Goal: Check status: Check status

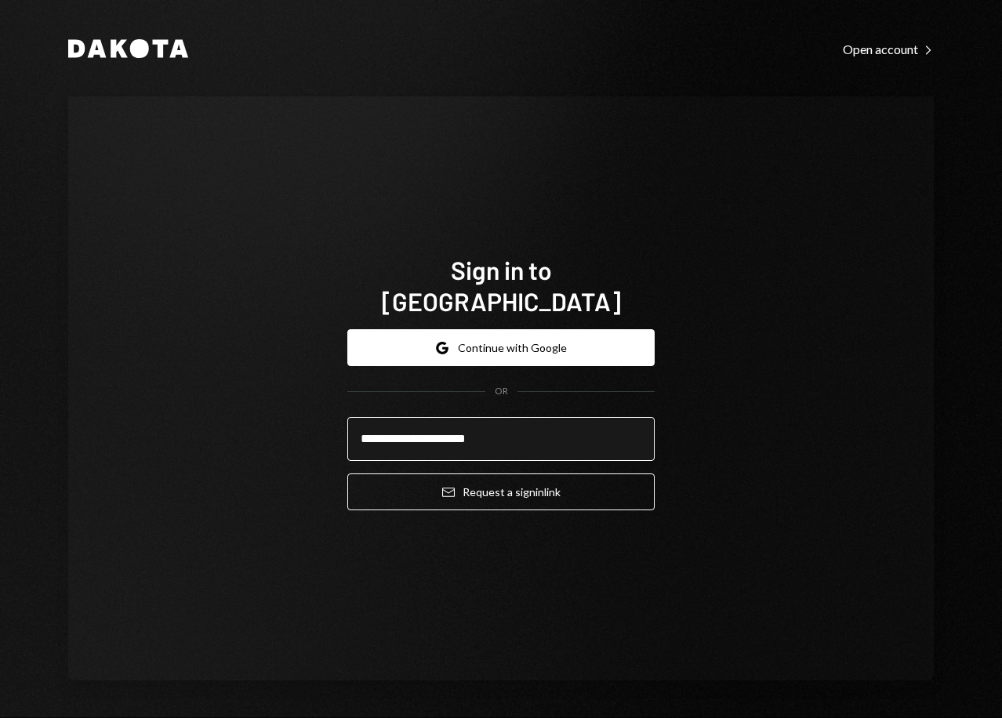
type input "**********"
click at [347, 474] on button "Email Request a sign in link" at bounding box center [500, 492] width 307 height 37
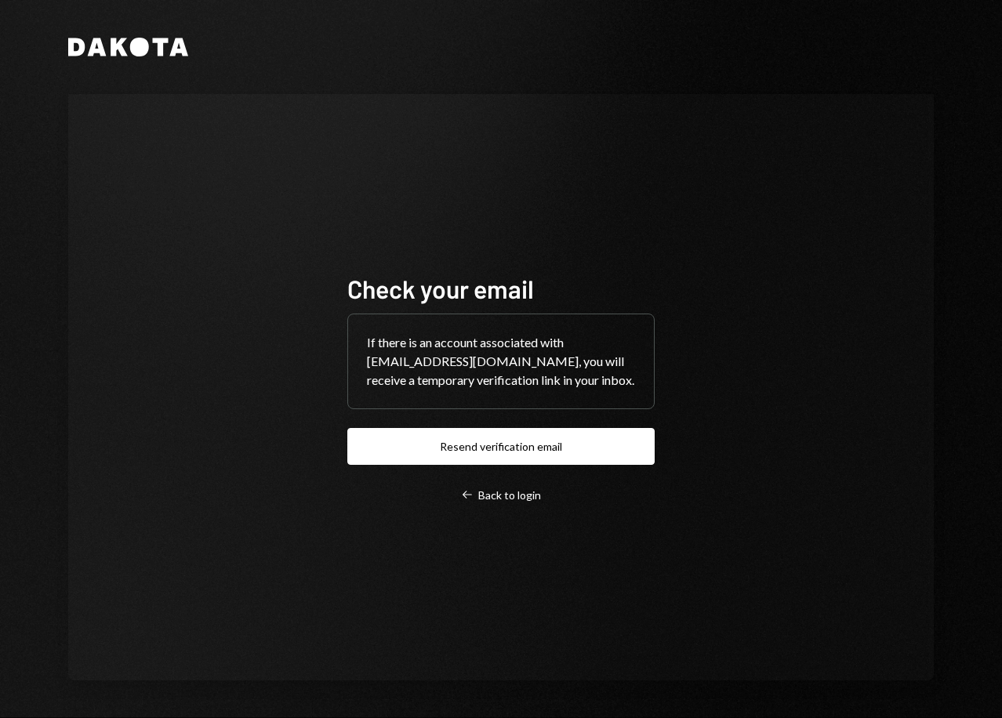
click at [500, 504] on div "Check your email If there is an account associated with Tiaan@le3mma.solutions,…" at bounding box center [500, 387] width 345 height 355
click at [506, 492] on div "Left Arrow Back to login" at bounding box center [501, 495] width 80 height 14
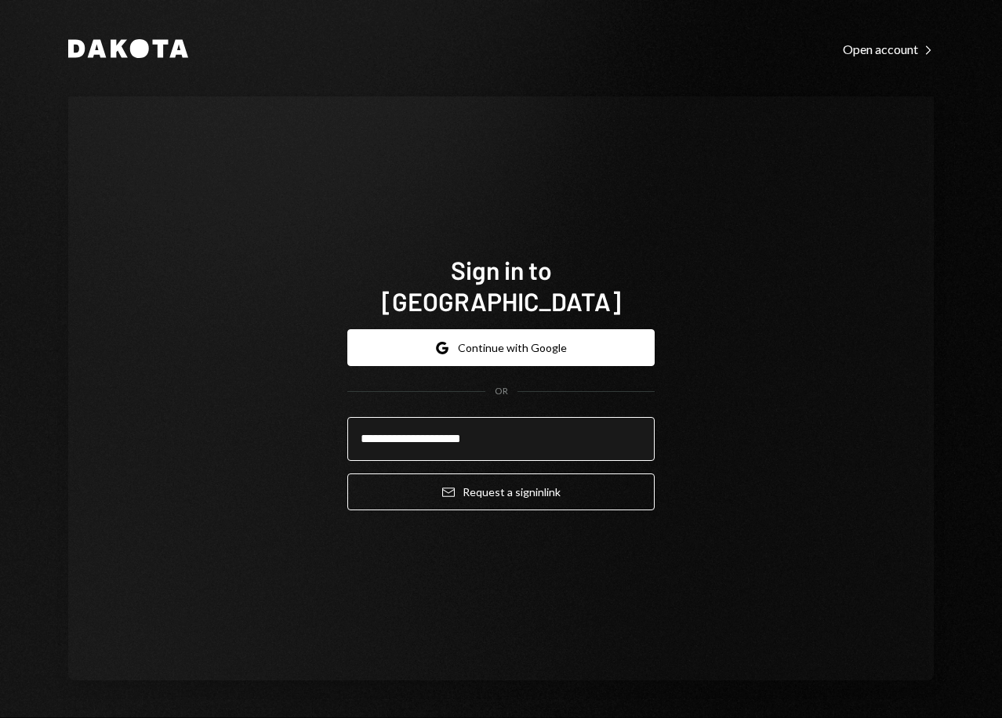
type input "**********"
click at [347, 474] on button "Email Request a sign in link" at bounding box center [500, 492] width 307 height 37
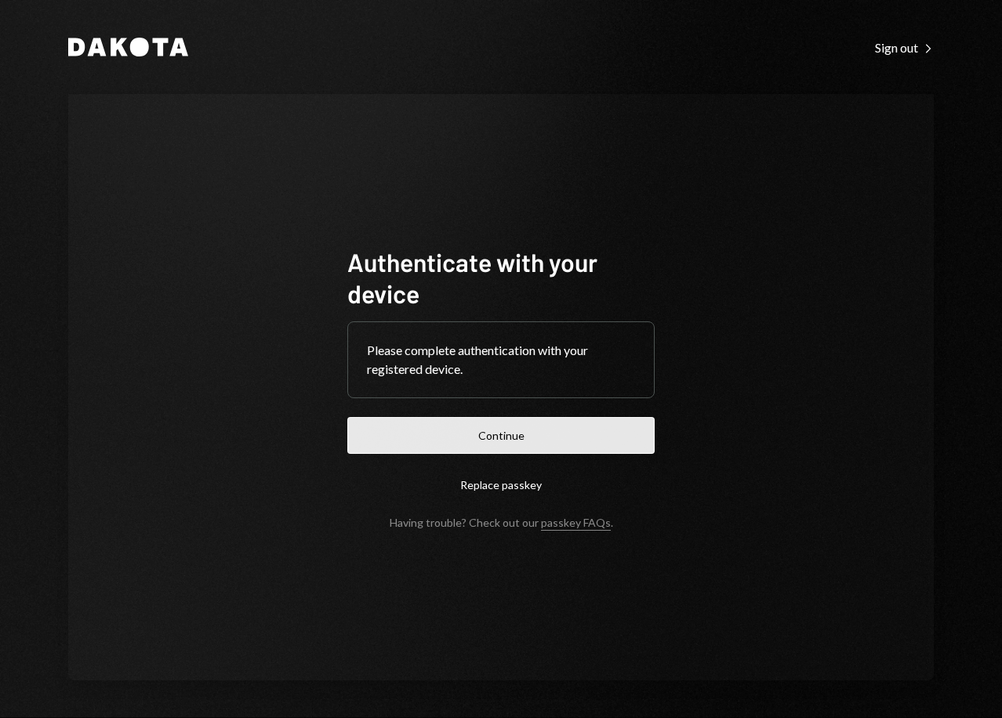
click at [495, 441] on button "Continue" at bounding box center [500, 435] width 307 height 37
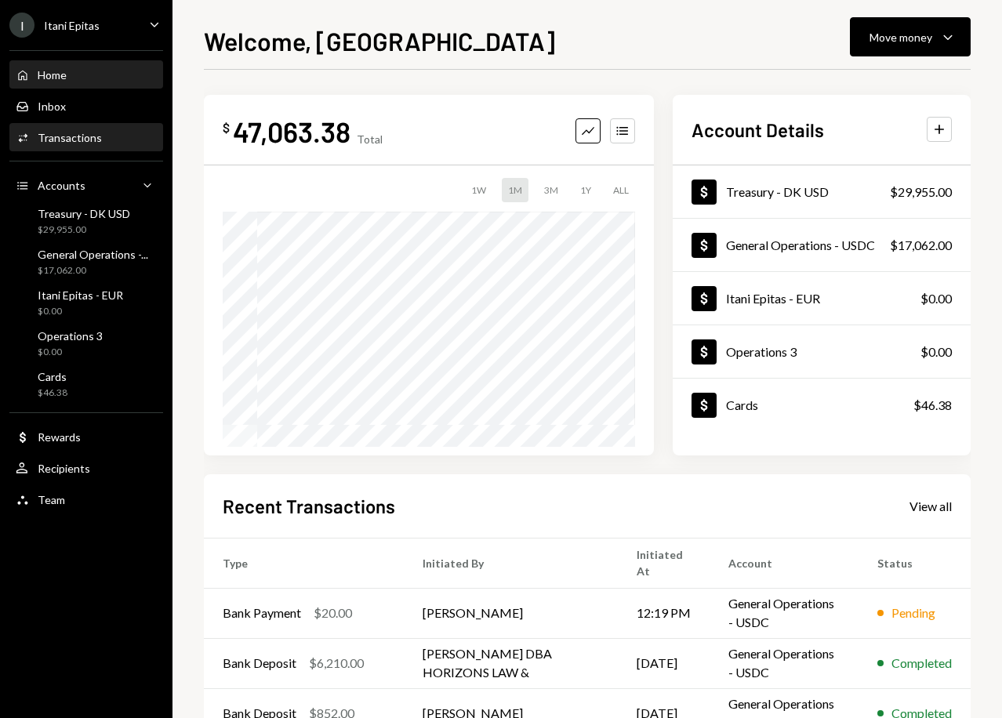
click at [100, 136] on div "Activities Transactions" at bounding box center [86, 138] width 141 height 14
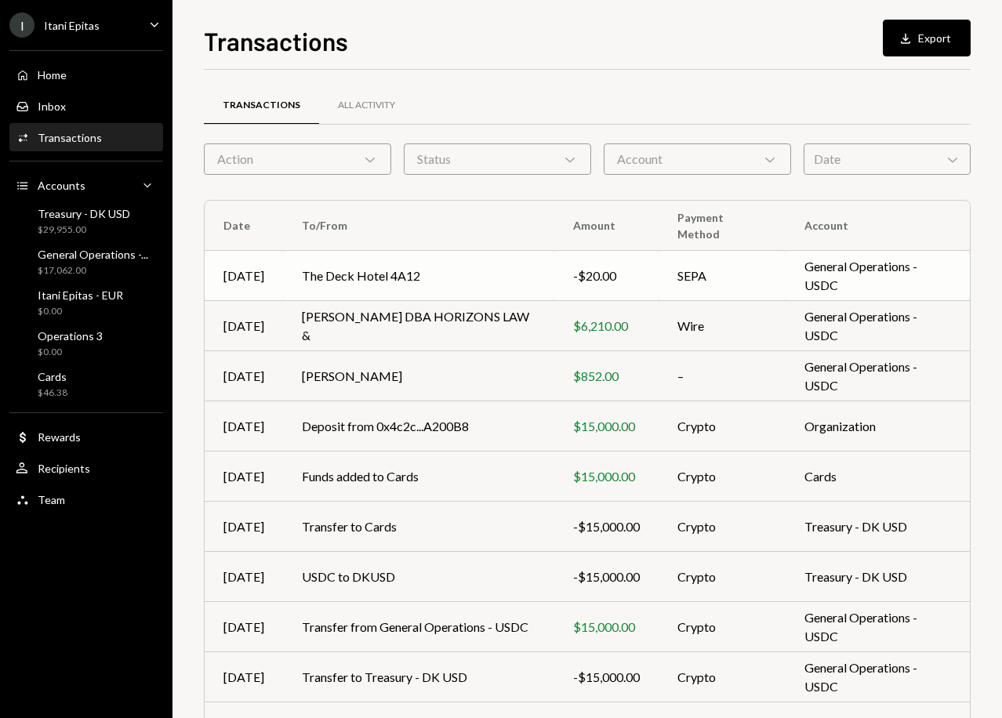
click at [670, 282] on td "SEPA" at bounding box center [722, 276] width 127 height 50
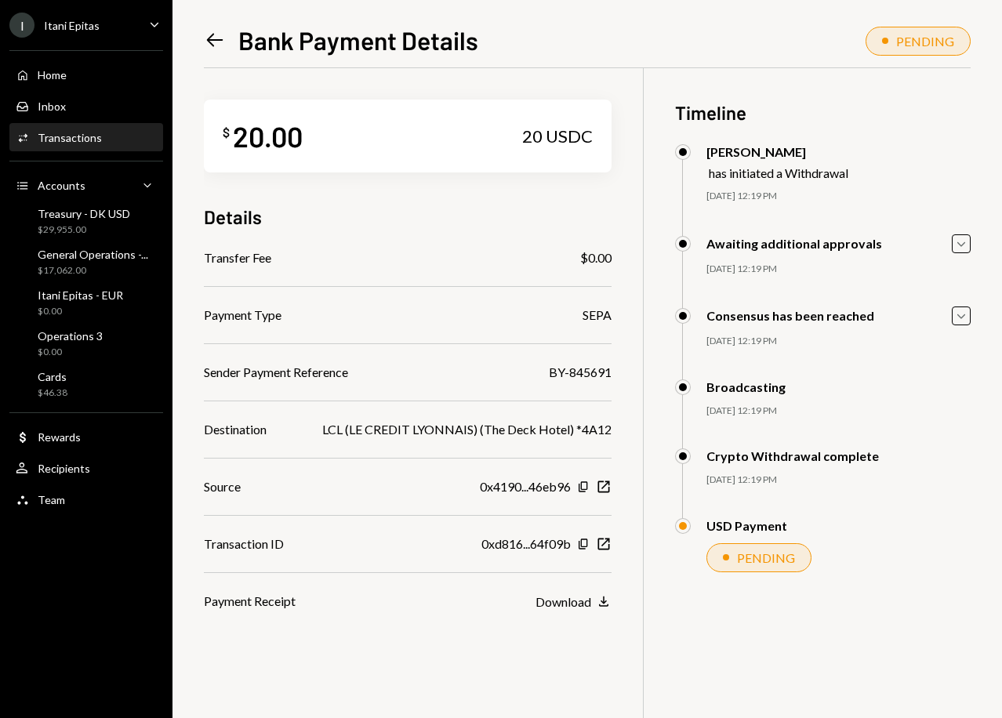
click at [943, 36] on div "PENDING" at bounding box center [925, 41] width 58 height 15
click at [96, 73] on div "Home Home" at bounding box center [86, 75] width 141 height 14
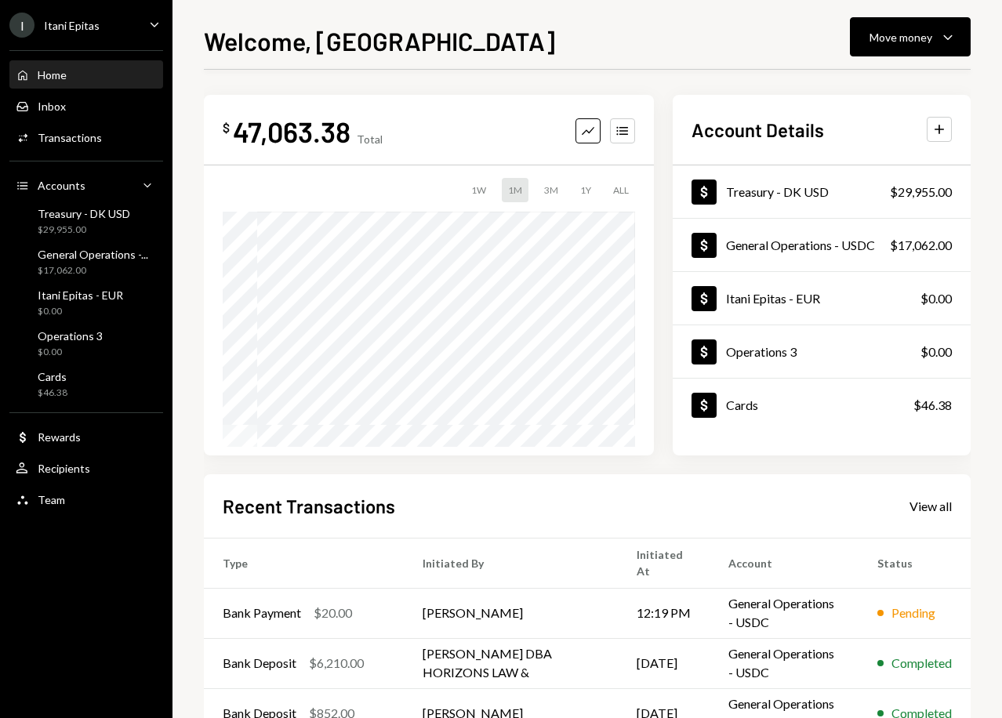
scroll to position [152, 0]
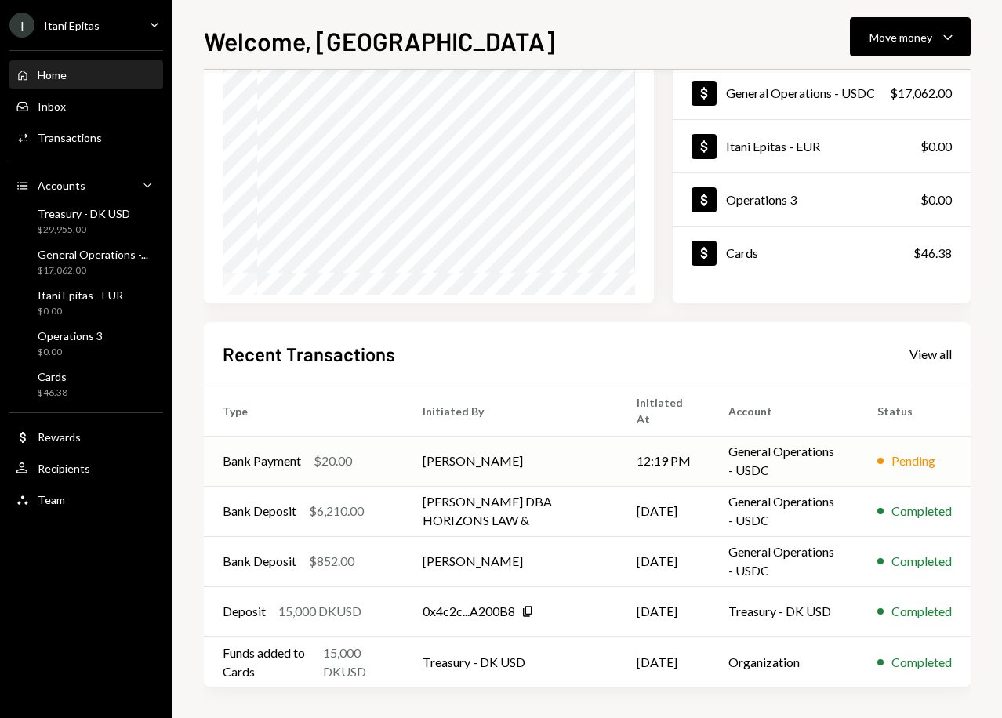
click at [905, 463] on div "Pending" at bounding box center [913, 461] width 44 height 19
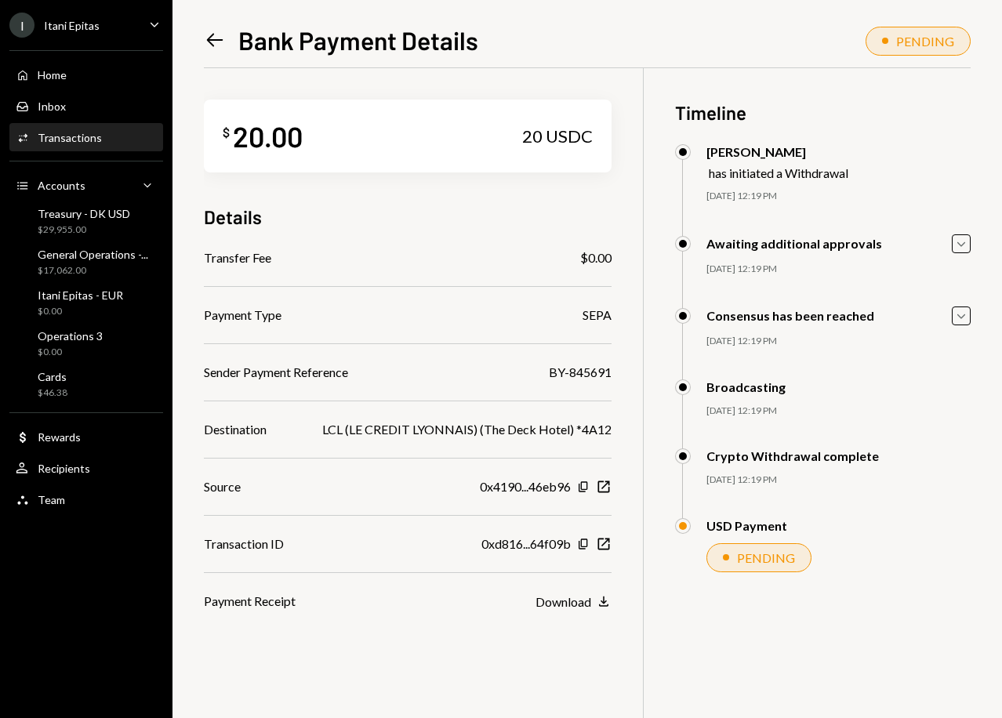
click at [217, 43] on icon "Left Arrow" at bounding box center [215, 40] width 22 height 22
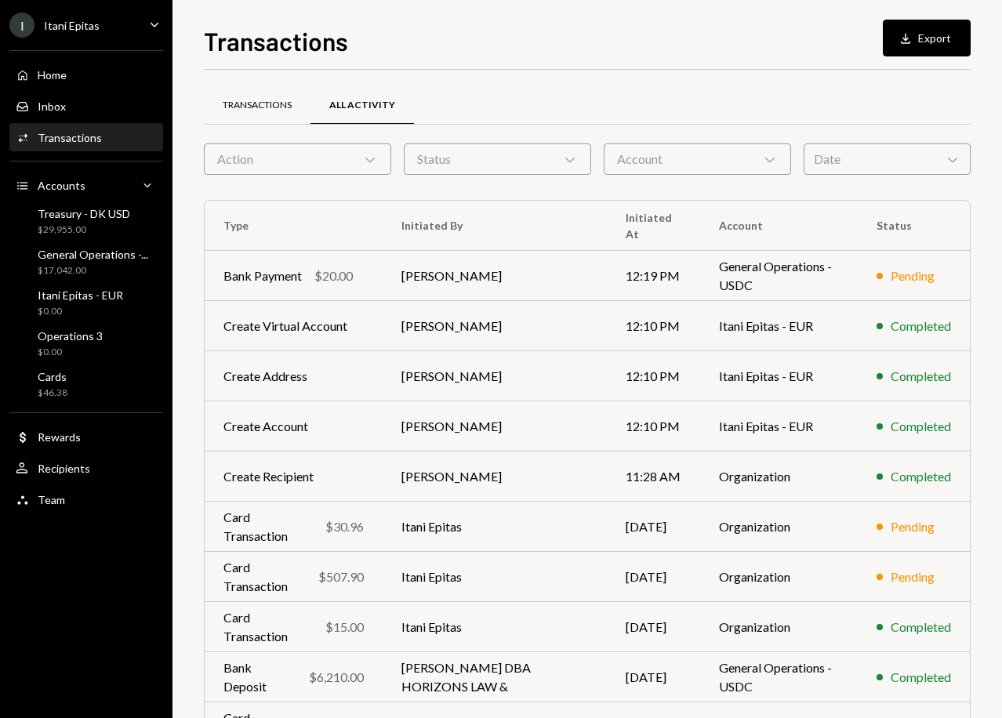
click at [277, 114] on div "Transactions" at bounding box center [257, 106] width 107 height 38
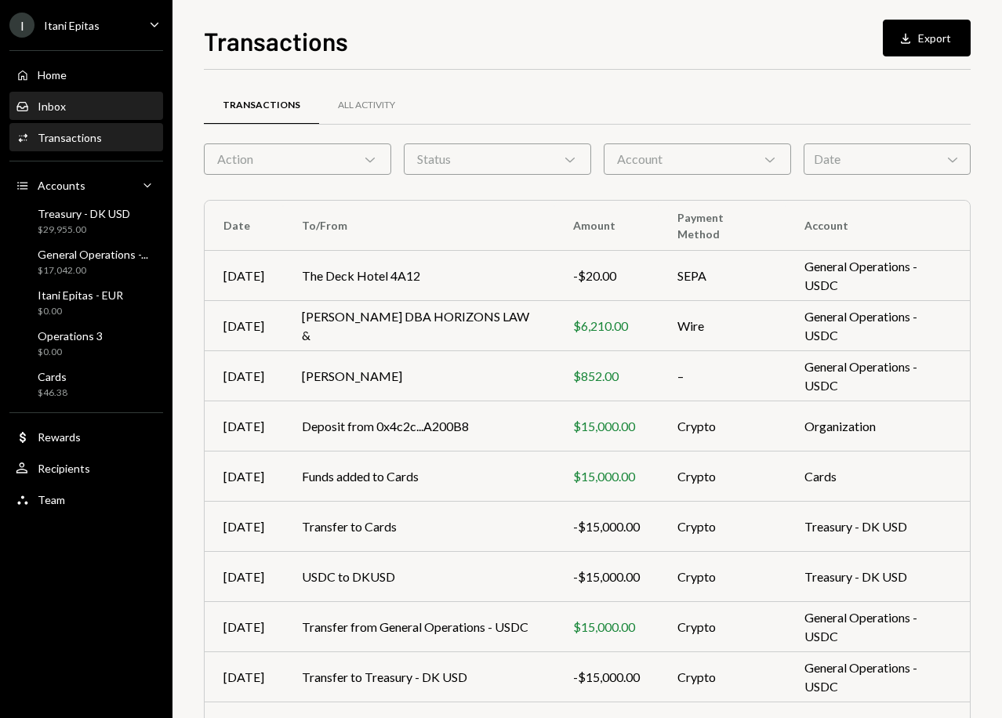
click at [63, 107] on div "Inbox" at bounding box center [52, 106] width 28 height 13
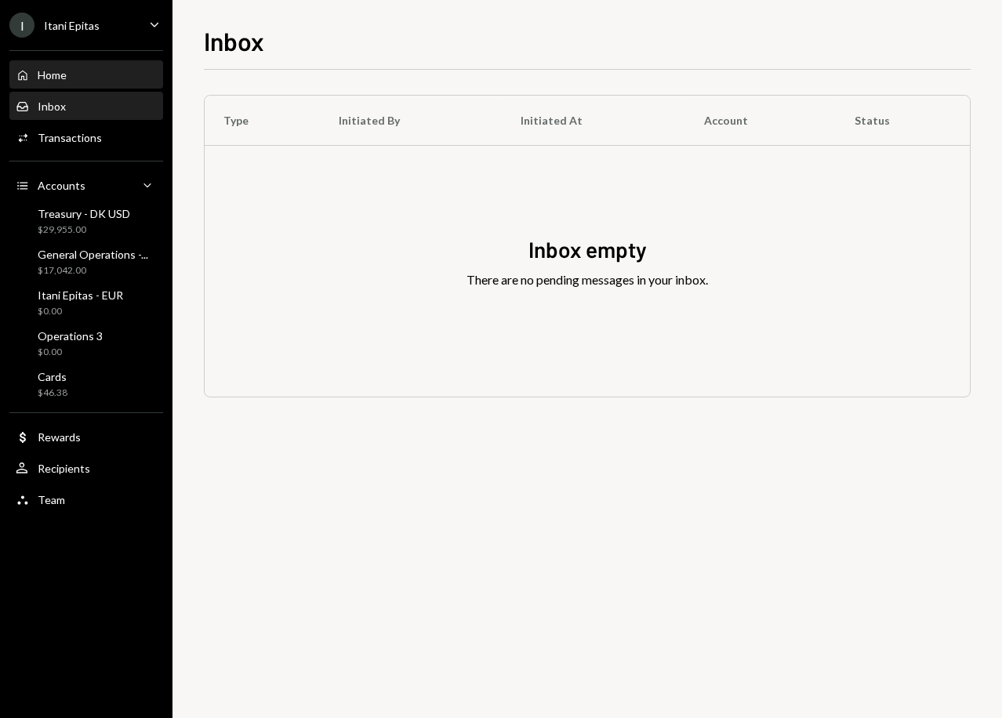
click at [69, 78] on div "Home Home" at bounding box center [86, 75] width 141 height 14
click at [91, 78] on div "Home Home" at bounding box center [86, 75] width 141 height 14
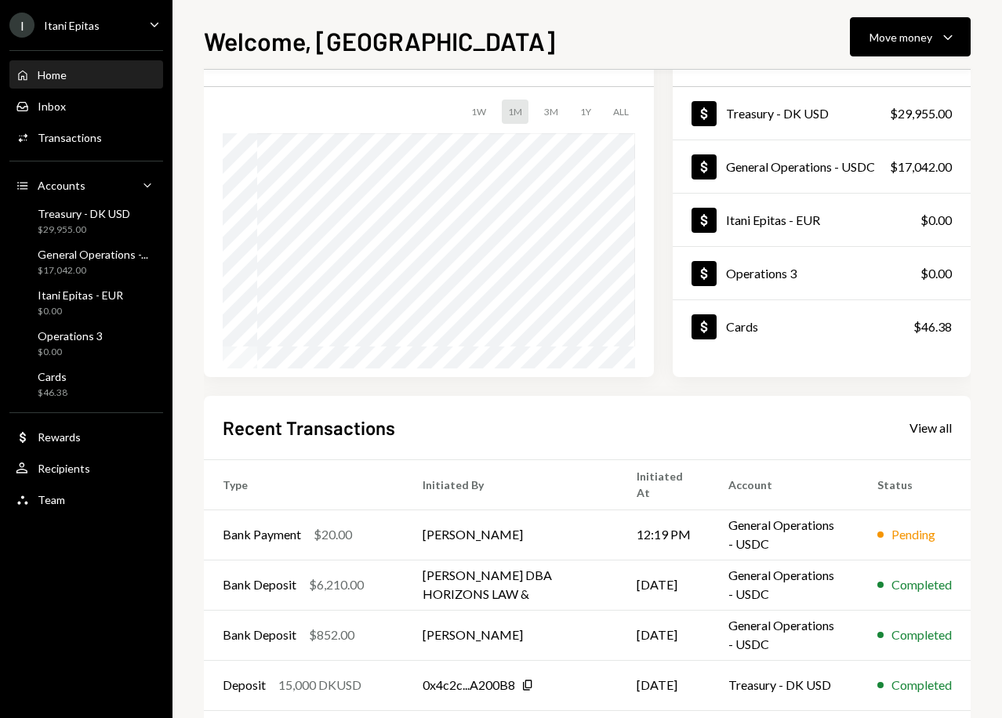
scroll to position [152, 0]
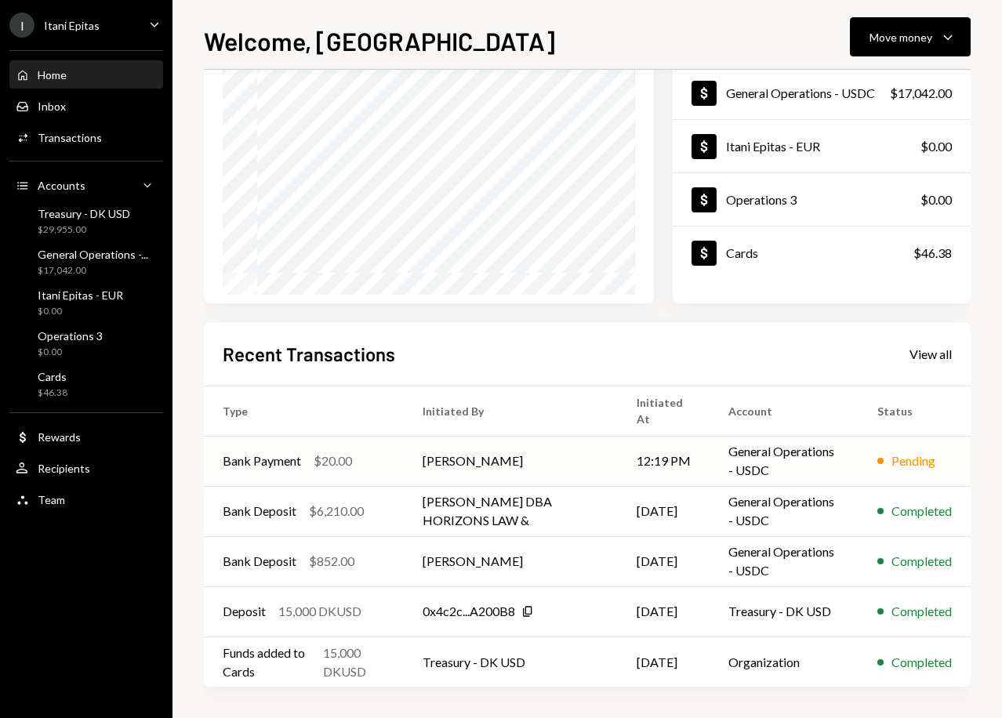
click at [897, 460] on div "Pending" at bounding box center [913, 461] width 44 height 19
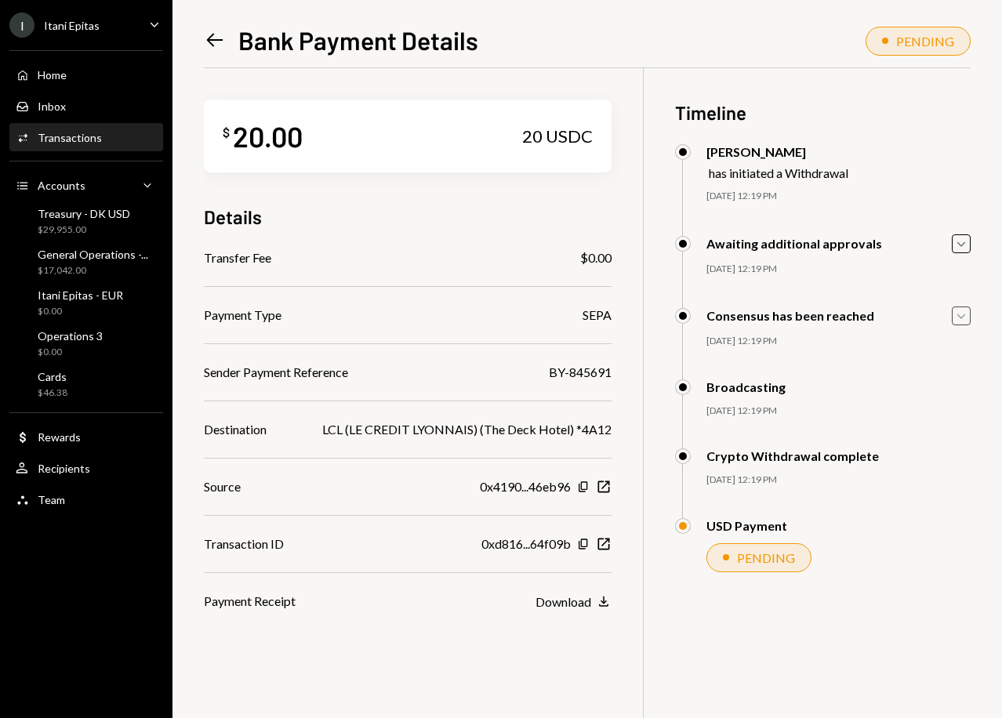
click at [960, 319] on icon "Caret Down" at bounding box center [961, 315] width 17 height 17
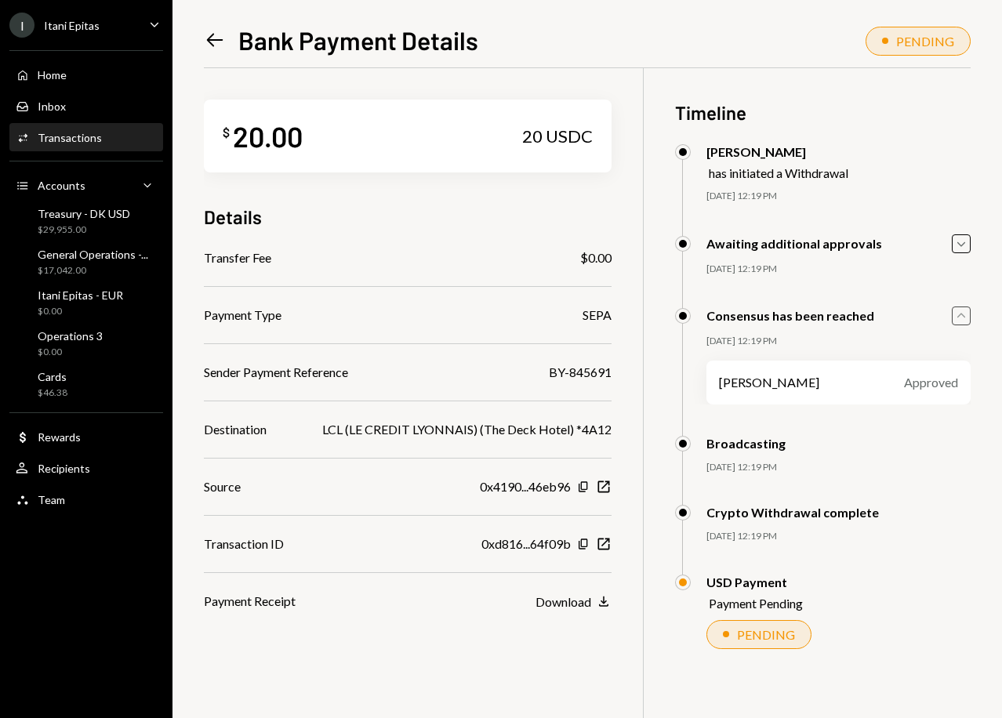
click at [960, 319] on icon "Caret Up" at bounding box center [961, 315] width 17 height 17
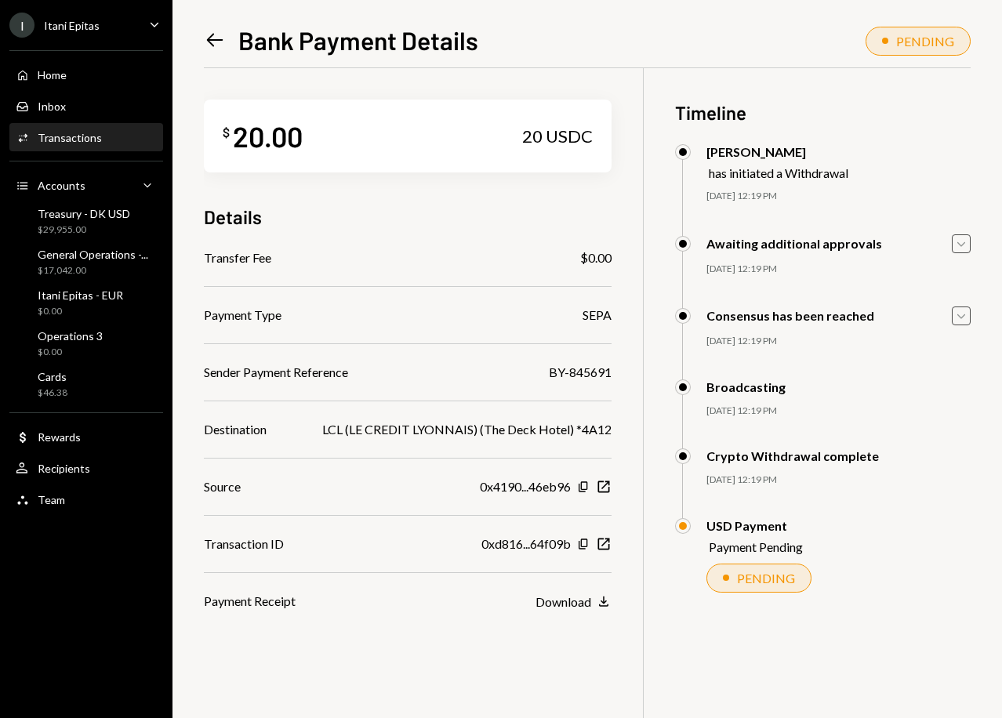
click at [960, 241] on icon "Caret Down" at bounding box center [961, 243] width 17 height 17
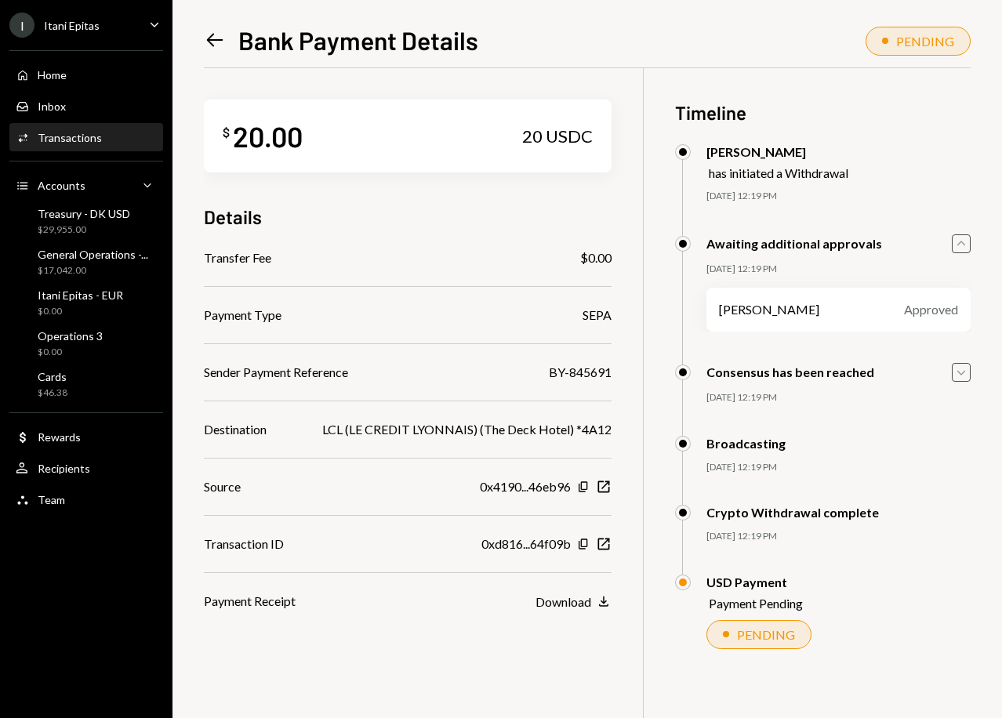
click at [960, 241] on icon "Caret Up" at bounding box center [961, 243] width 17 height 17
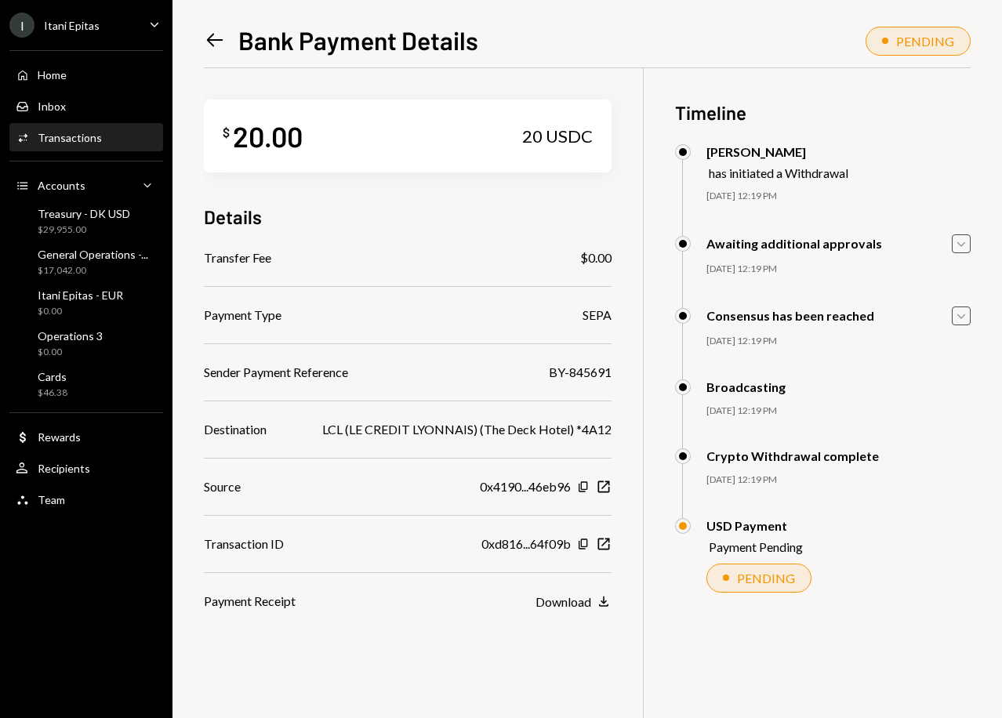
click at [957, 321] on icon "Caret Down" at bounding box center [961, 315] width 17 height 17
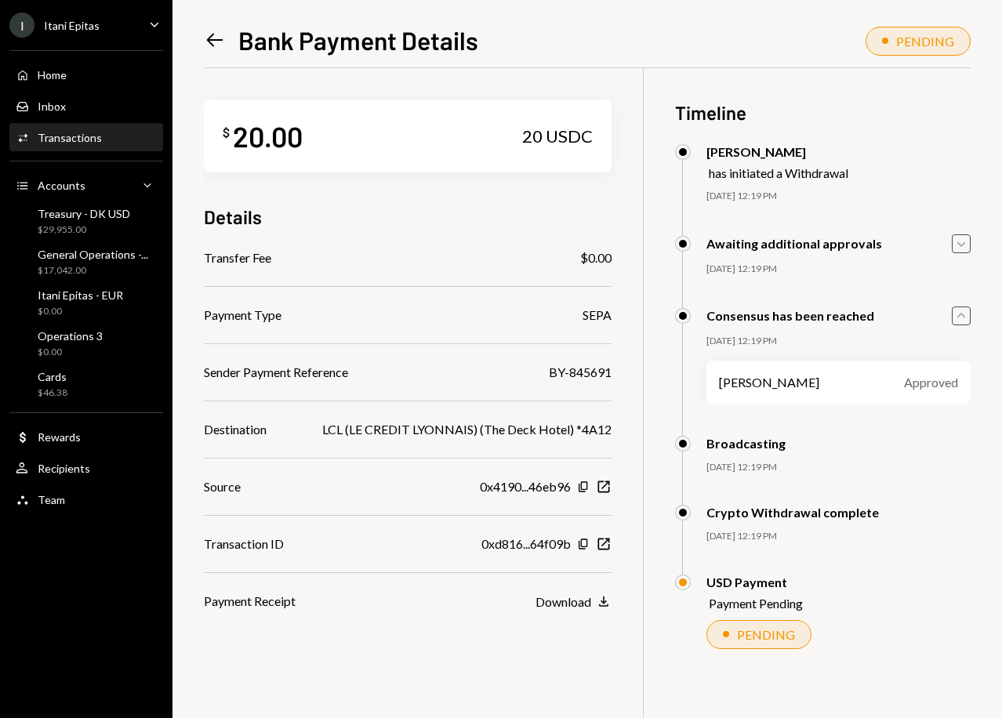
click at [965, 317] on icon "Caret Up" at bounding box center [961, 315] width 17 height 17
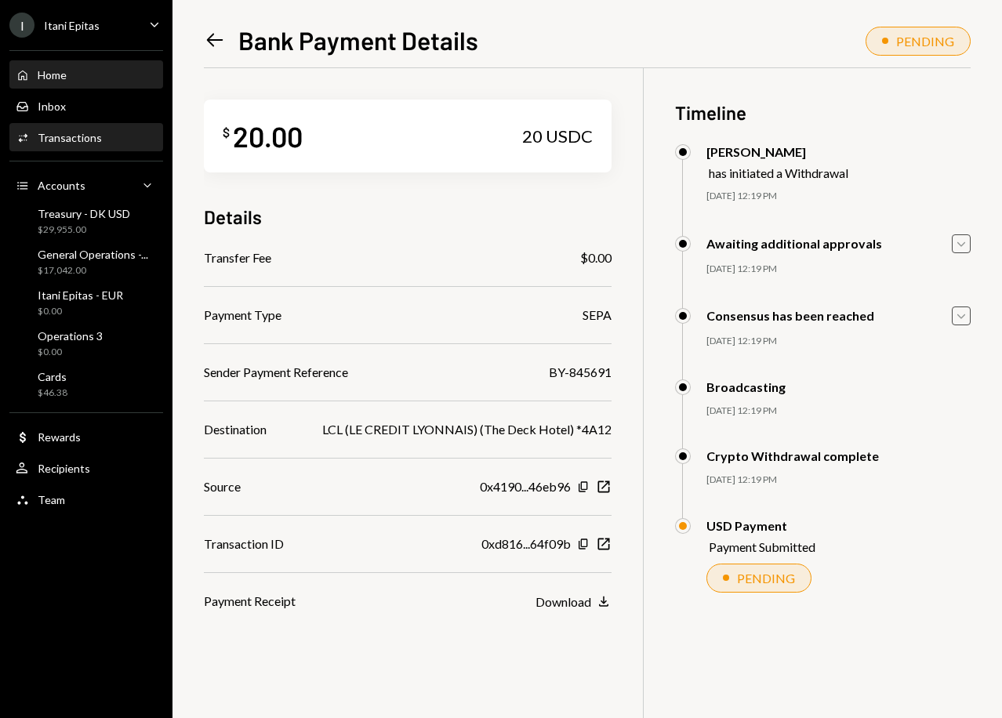
click at [71, 82] on div "Home Home" at bounding box center [86, 75] width 141 height 14
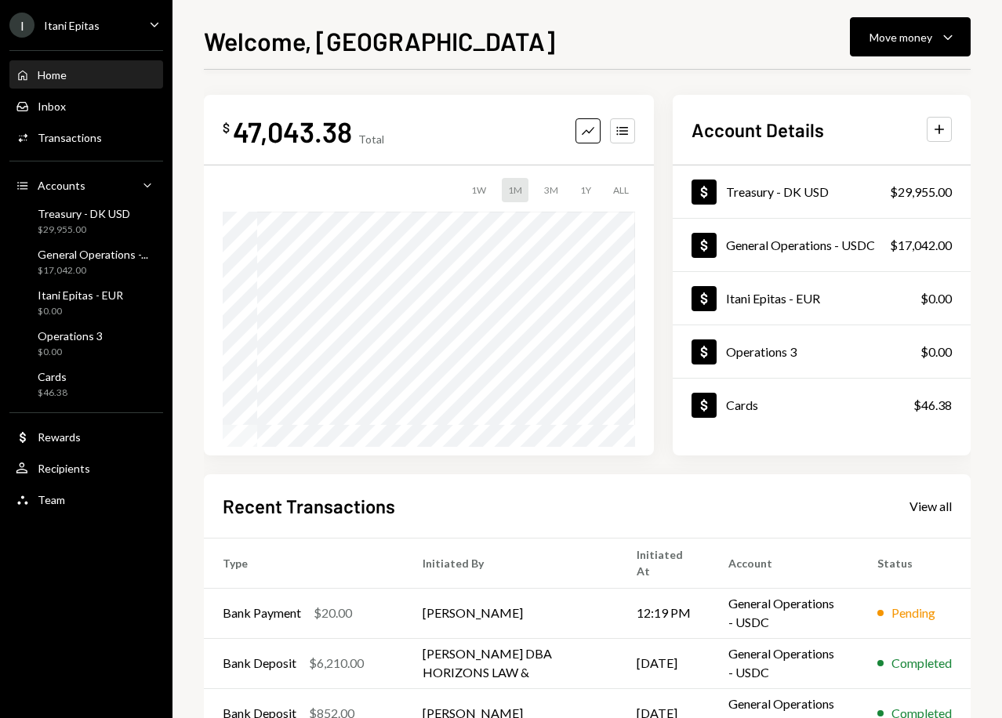
scroll to position [78, 0]
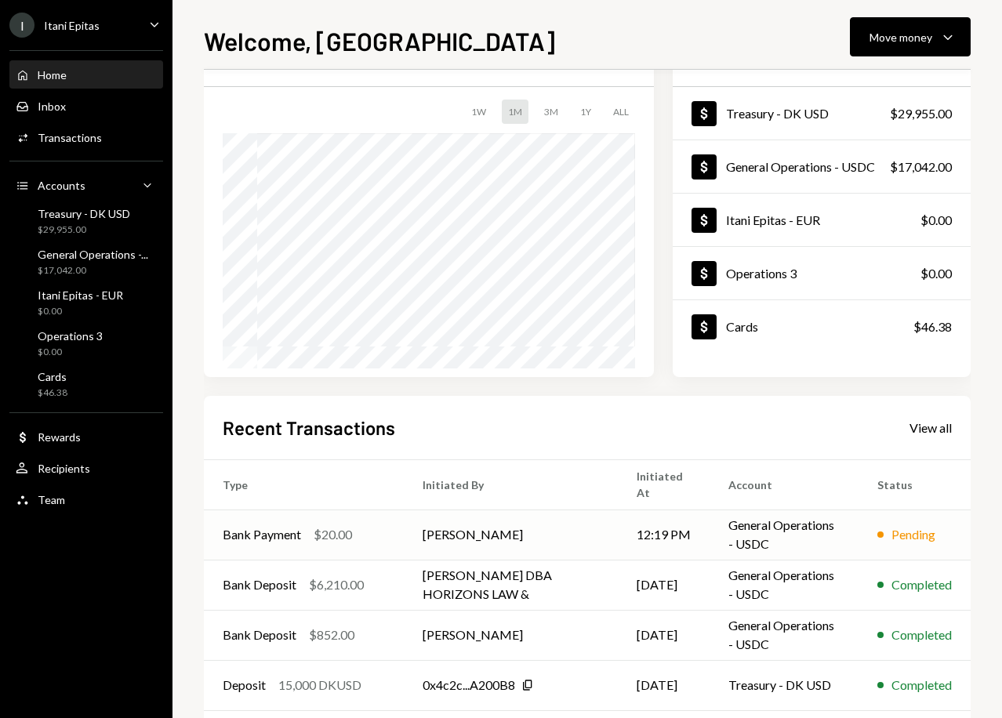
click at [816, 542] on td "General Operations - USDC" at bounding box center [783, 535] width 149 height 50
